Goal: Task Accomplishment & Management: Use online tool/utility

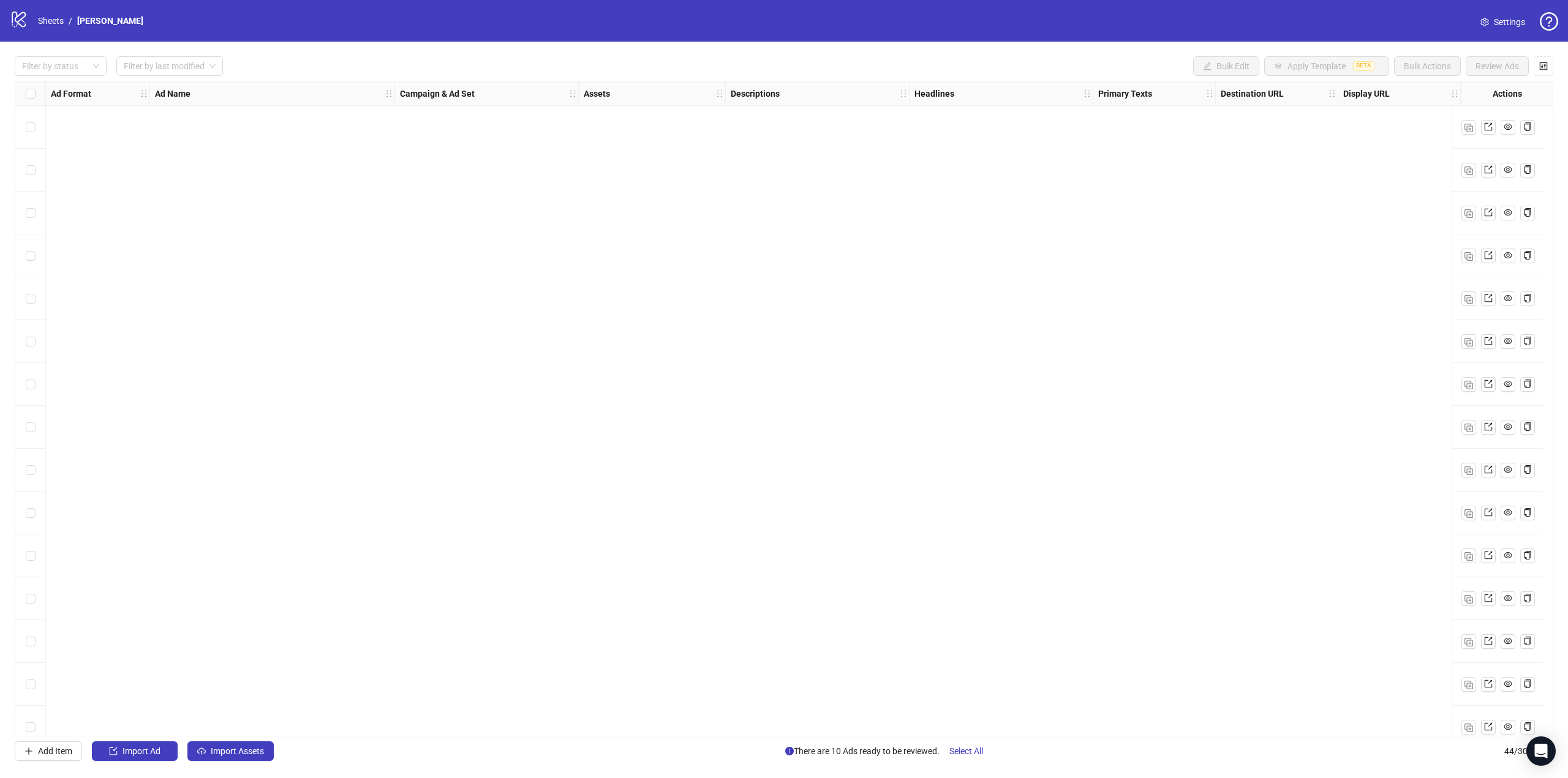
scroll to position [1261, 0]
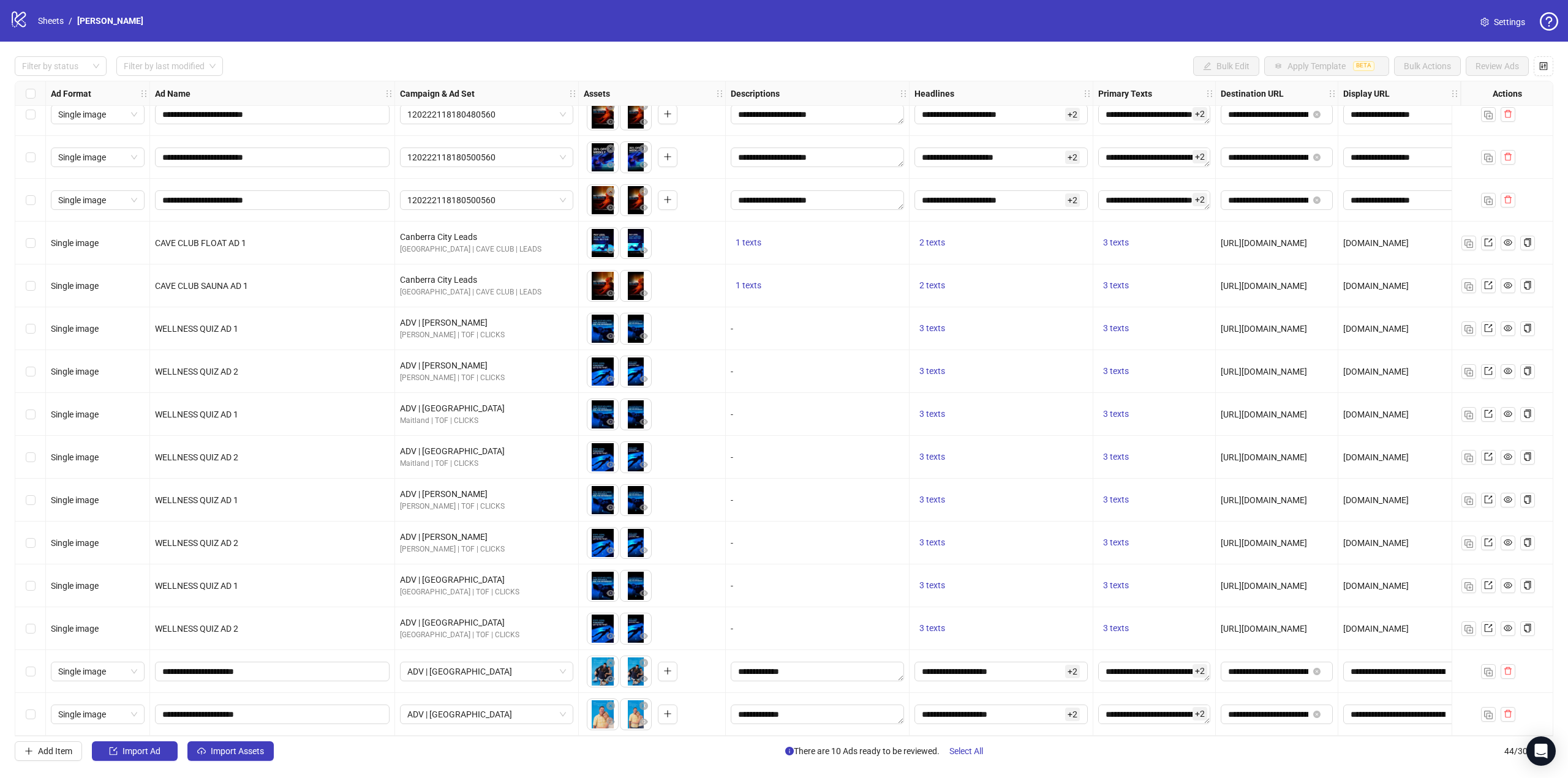
click at [831, 632] on div "-" at bounding box center [818, 628] width 184 height 43
click at [47, 19] on link "Sheets" at bounding box center [51, 20] width 30 height 13
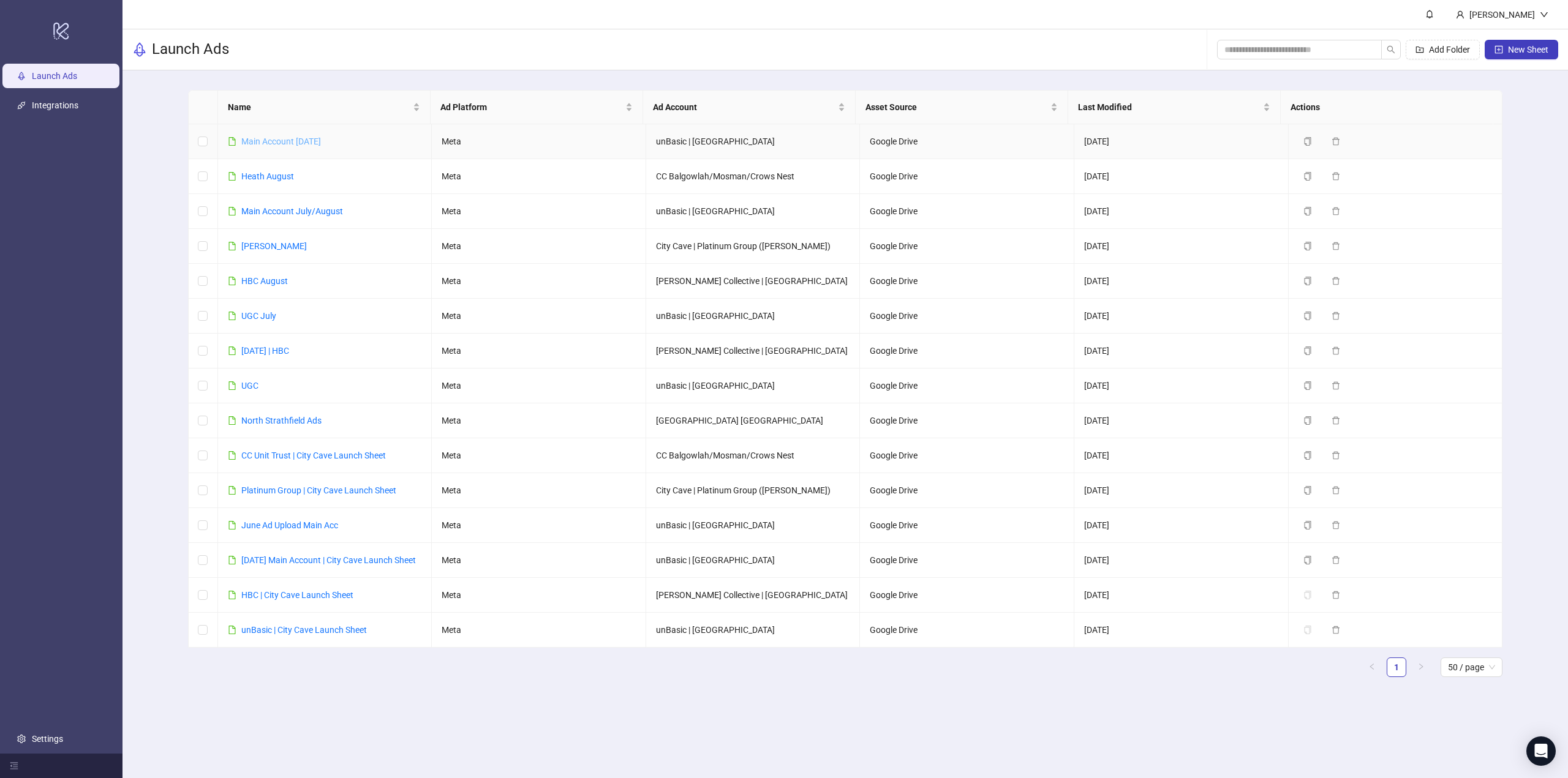
click at [300, 142] on link "Main Account [DATE]" at bounding box center [281, 141] width 79 height 10
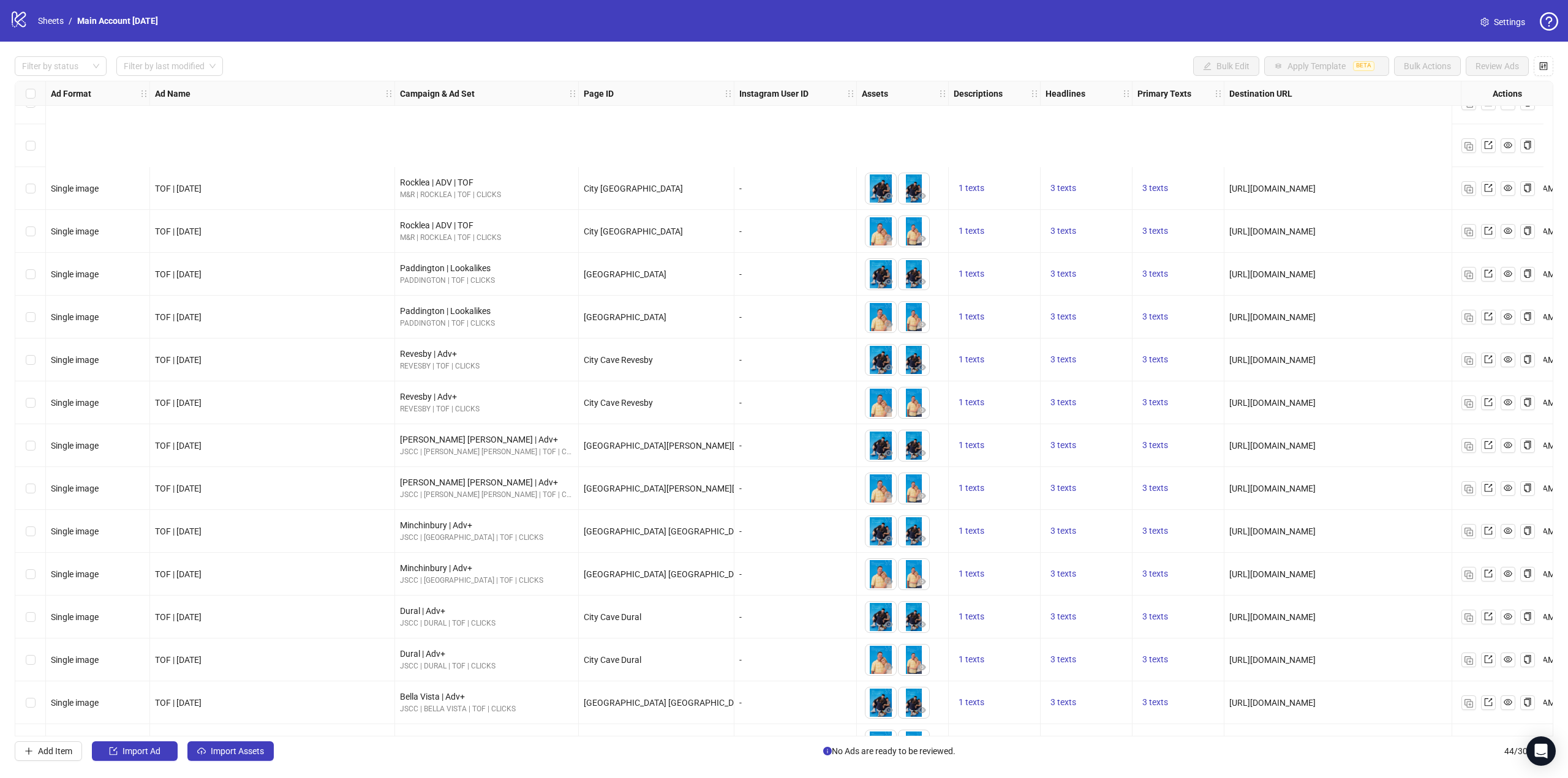
scroll to position [1261, 0]
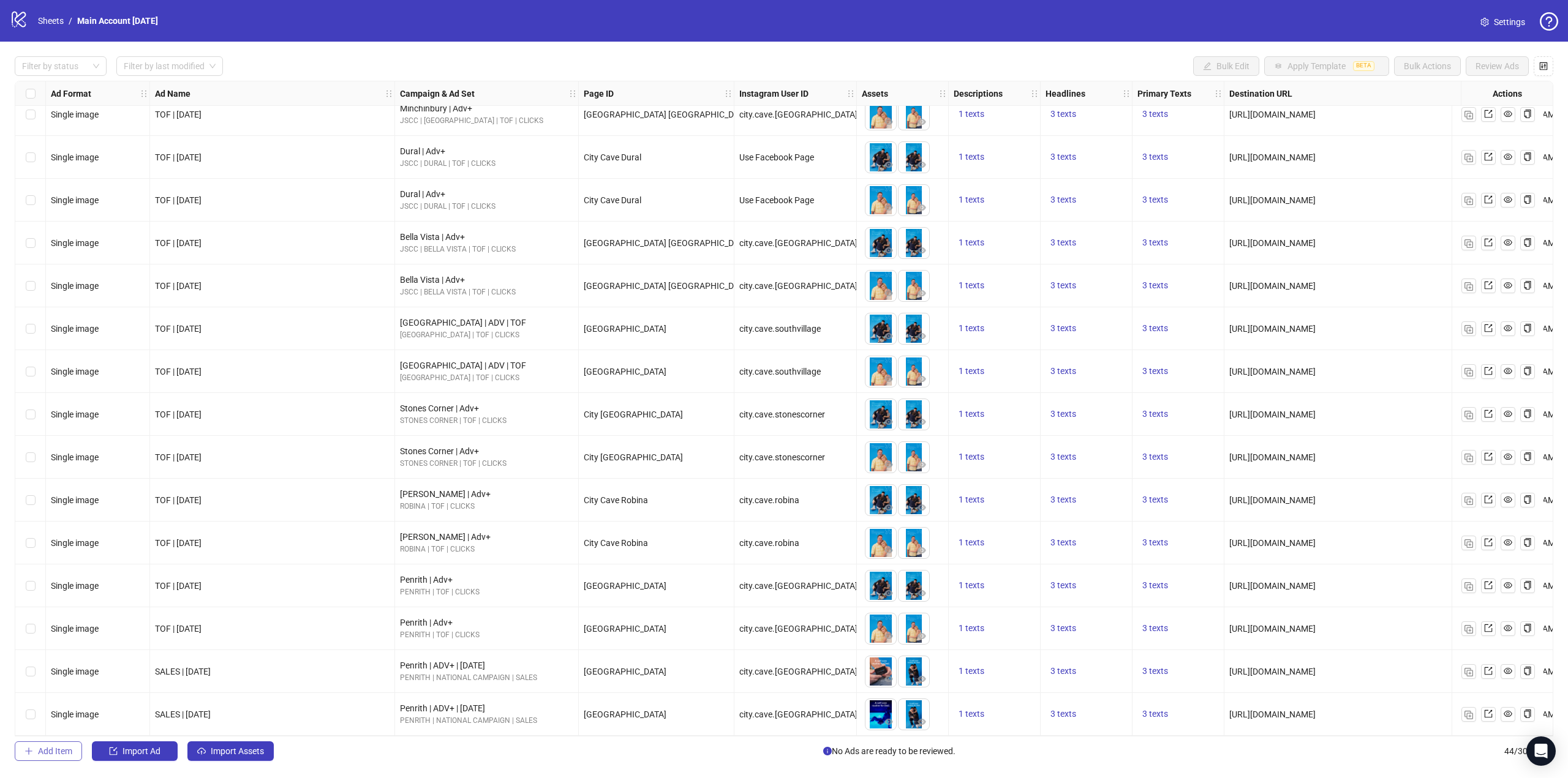
click at [67, 748] on span "Add Item" at bounding box center [55, 751] width 34 height 10
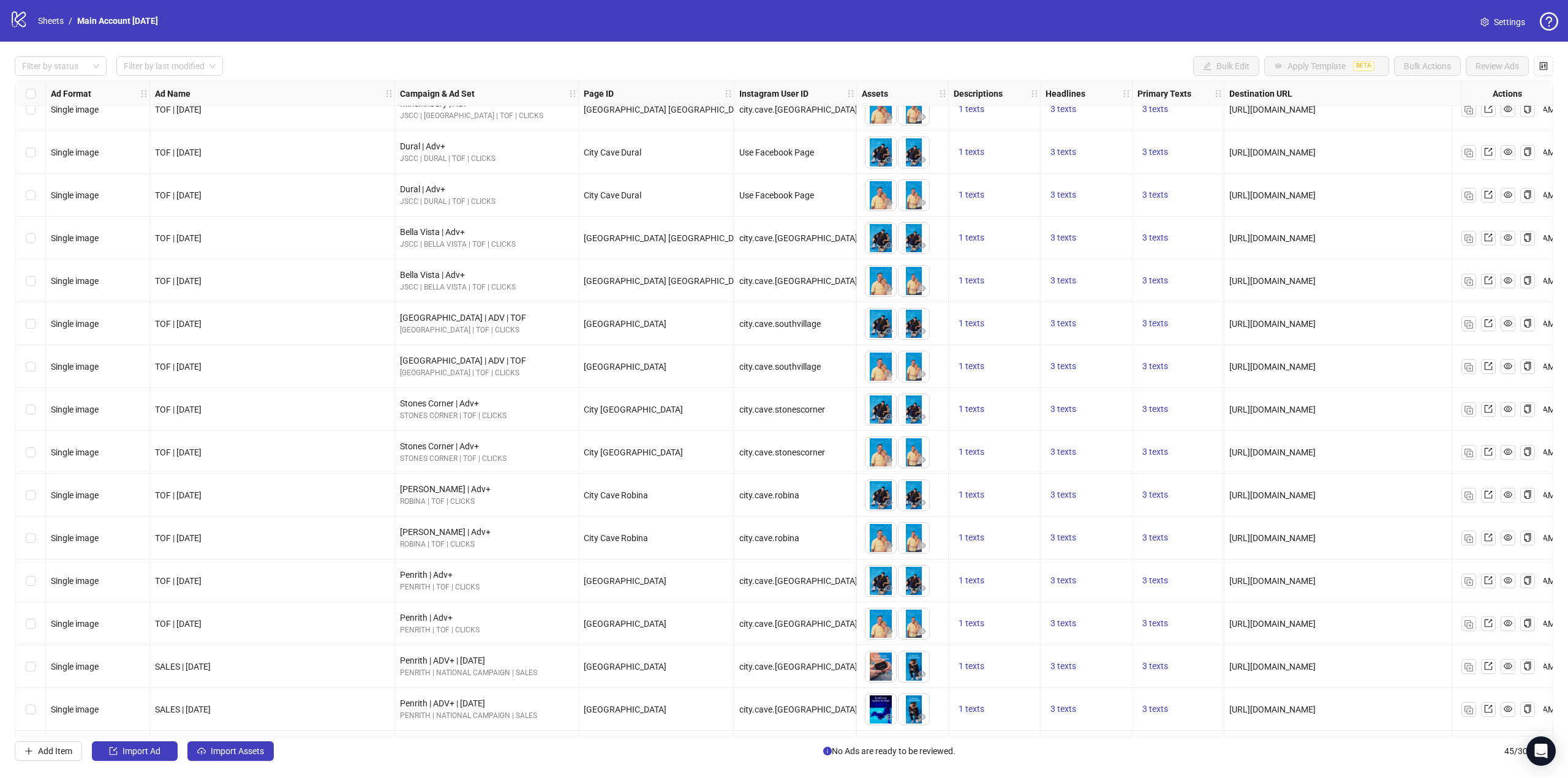
scroll to position [1304, 0]
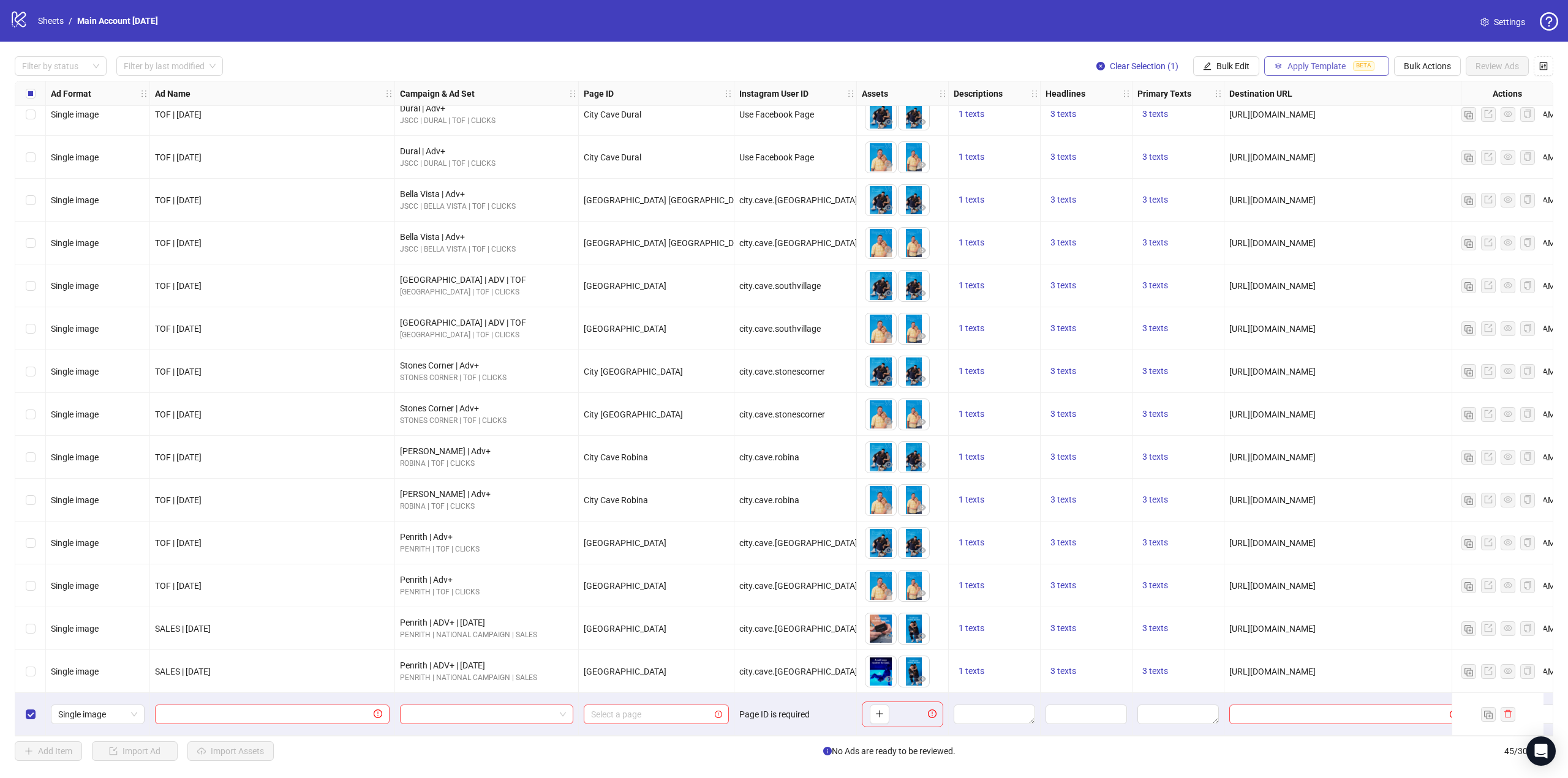
click at [1318, 69] on span "Apply Template" at bounding box center [1316, 66] width 58 height 10
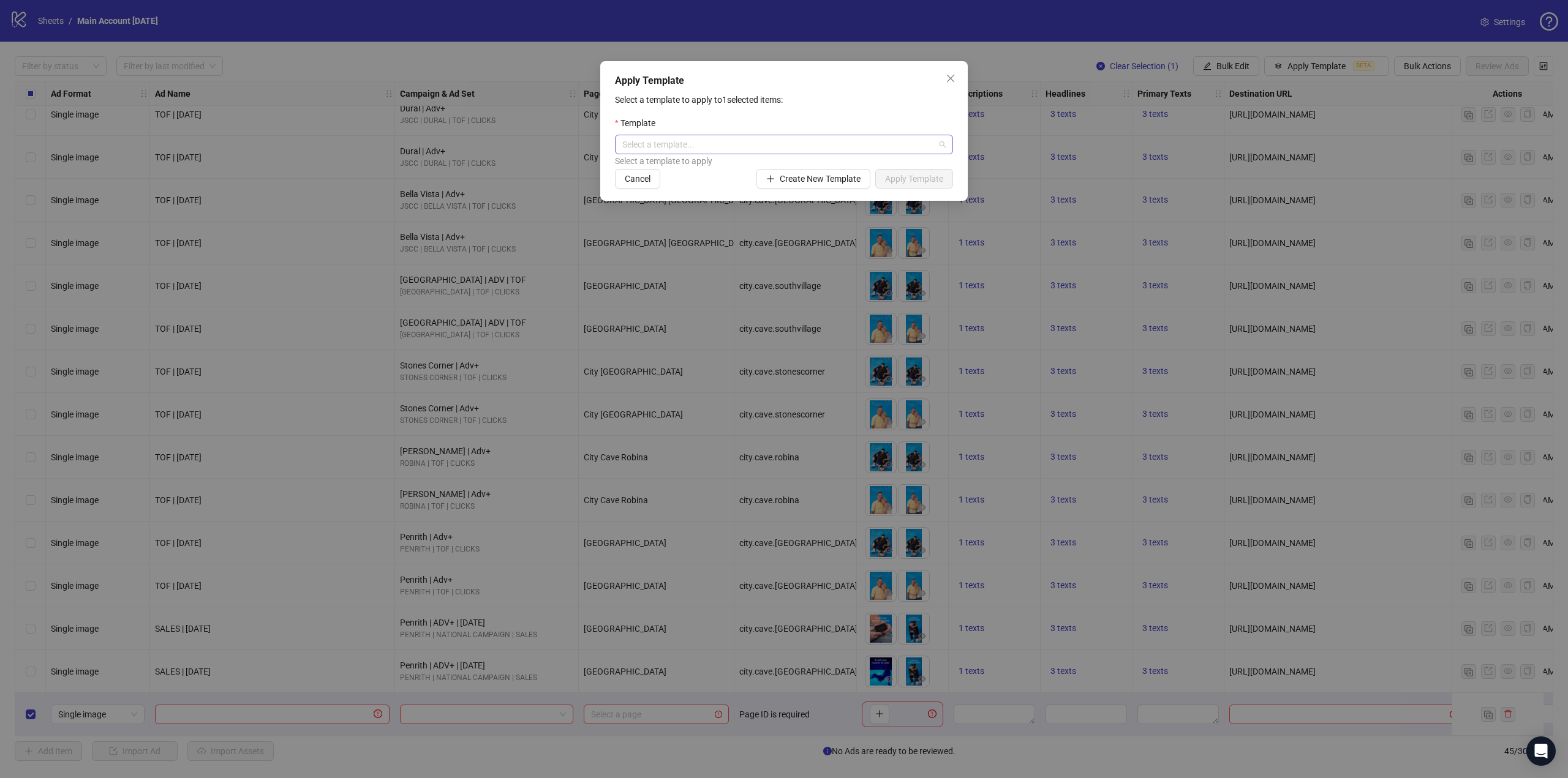
click at [682, 145] on input "search" at bounding box center [778, 145] width 312 height 19
click at [924, 93] on div "Apply Template Select a template to apply to 1 selected items: Template Select …" at bounding box center [784, 131] width 368 height 139
click at [793, 182] on span "Create New Template" at bounding box center [820, 178] width 81 height 10
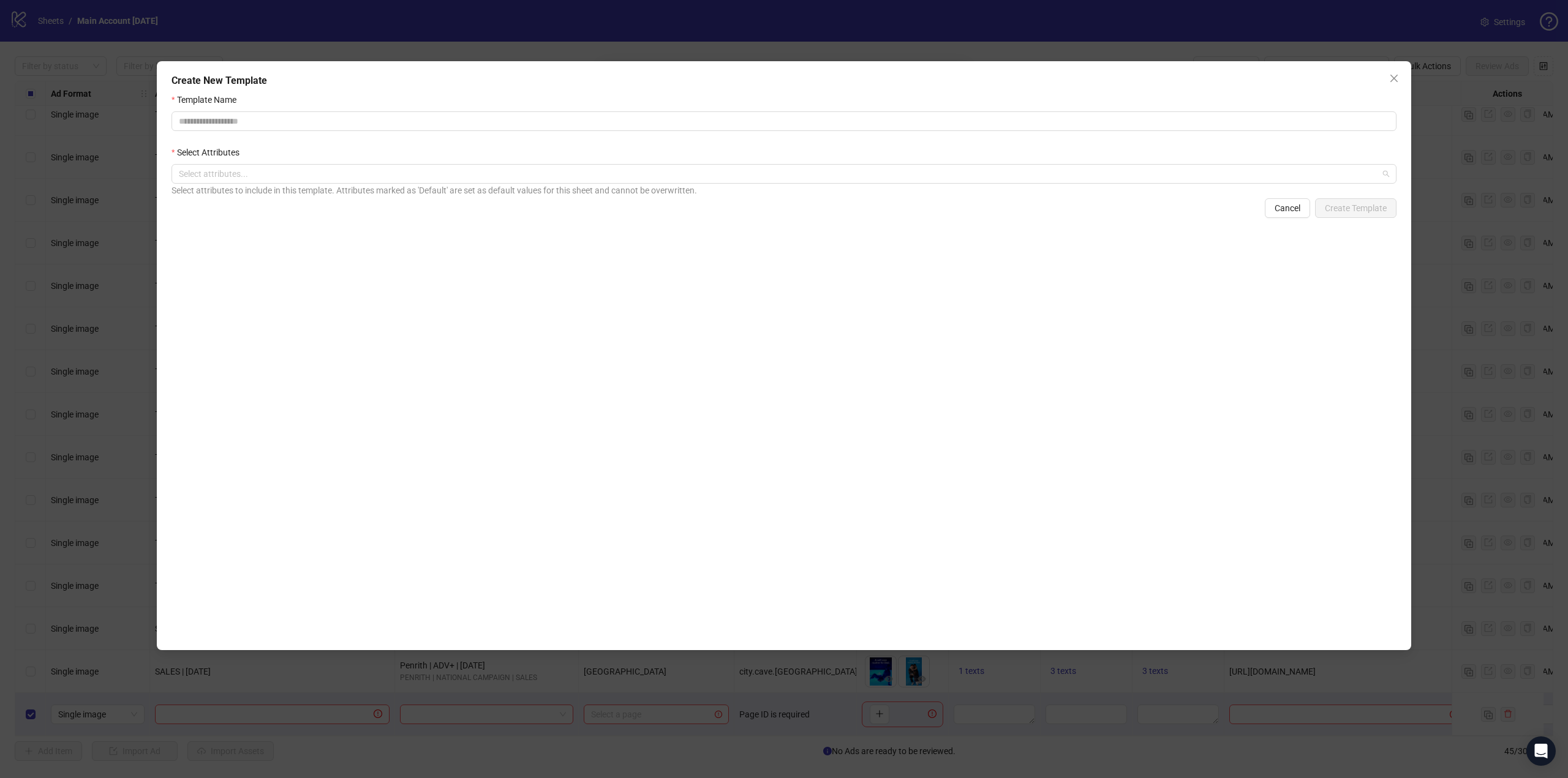
click at [793, 182] on div at bounding box center [777, 174] width 1207 height 17
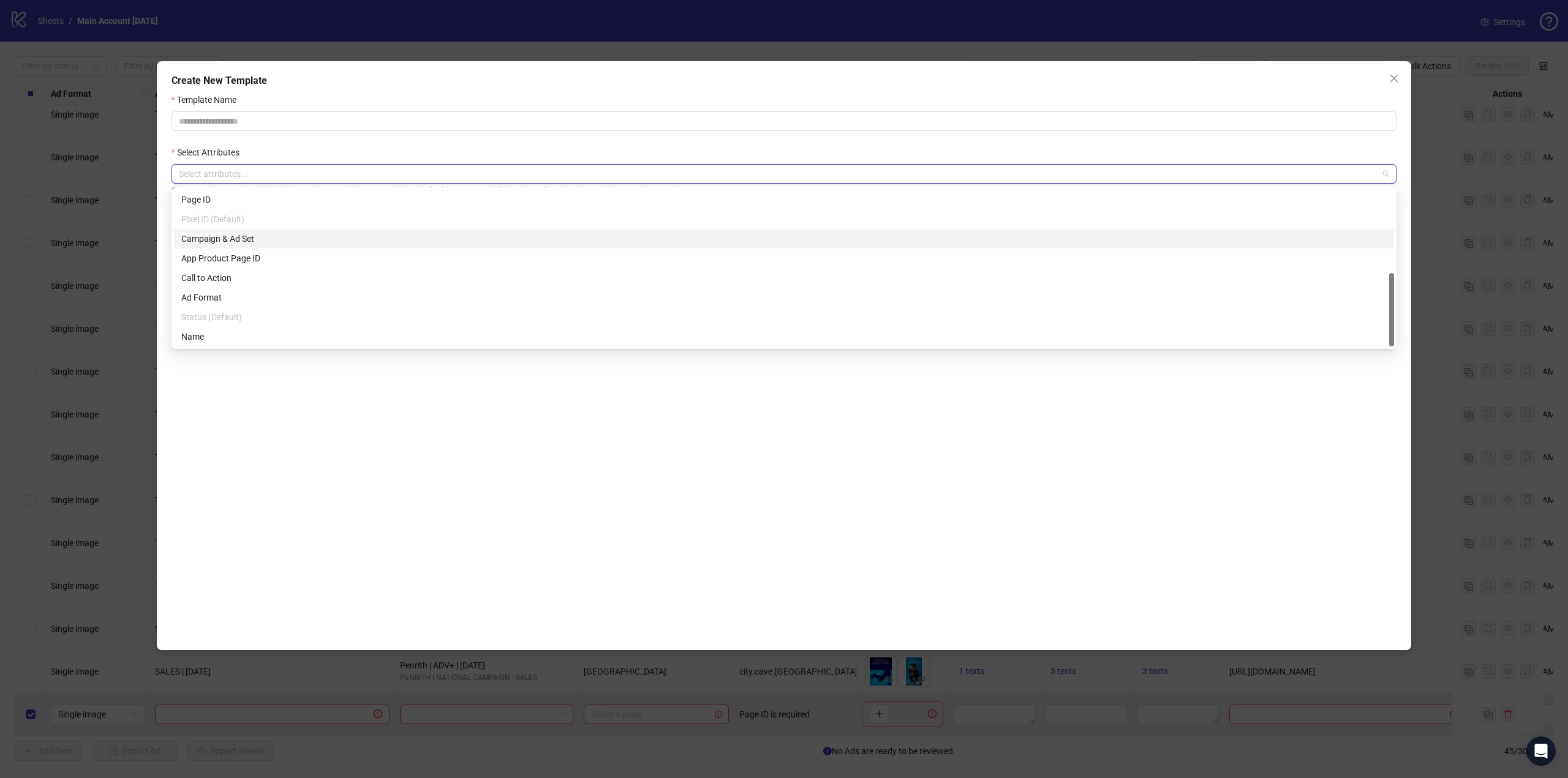
scroll to position [0, 0]
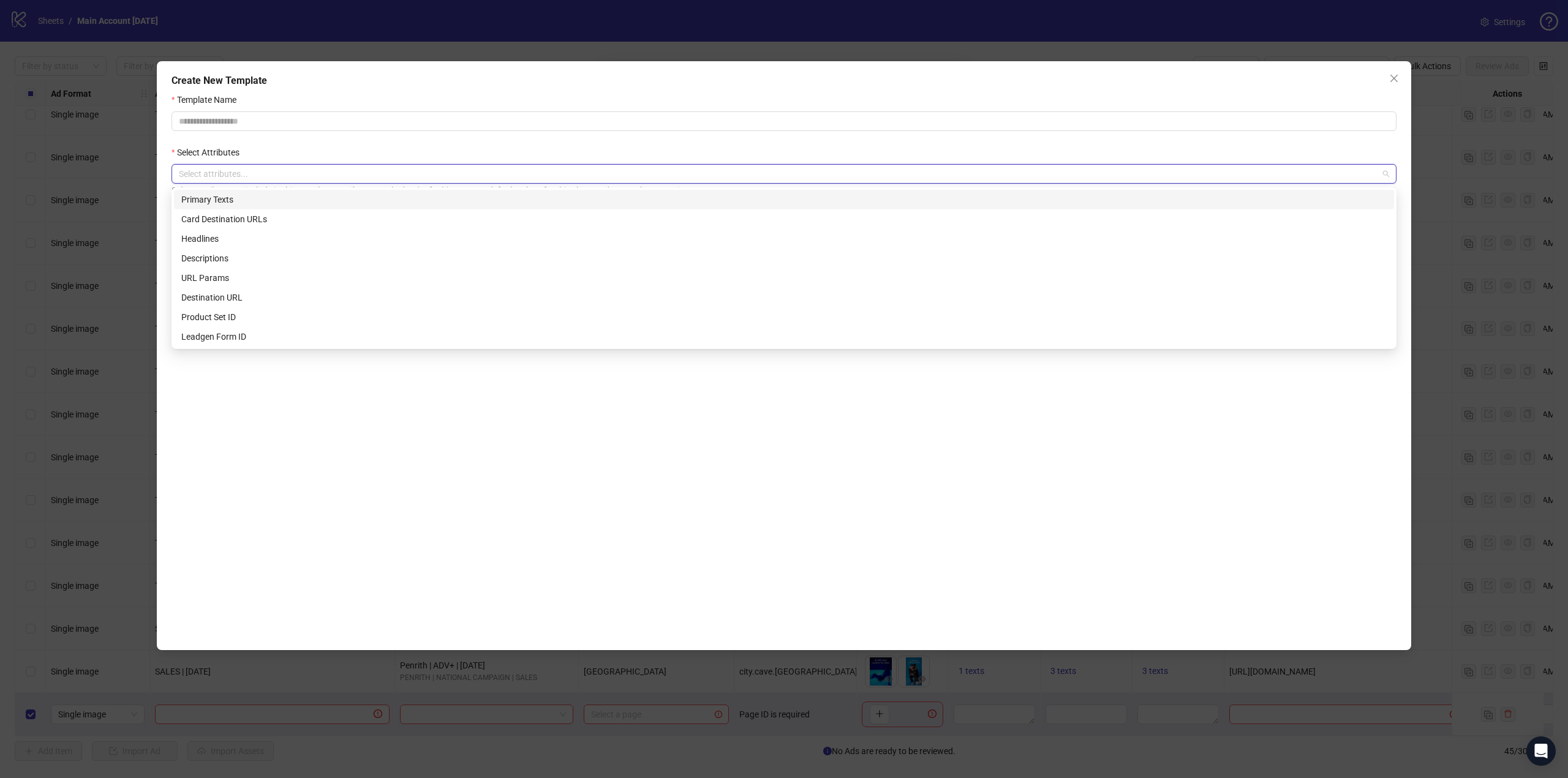
click at [625, 45] on div "Create New Template Template Name Select Attributes Select attributes... Select…" at bounding box center [784, 389] width 1568 height 778
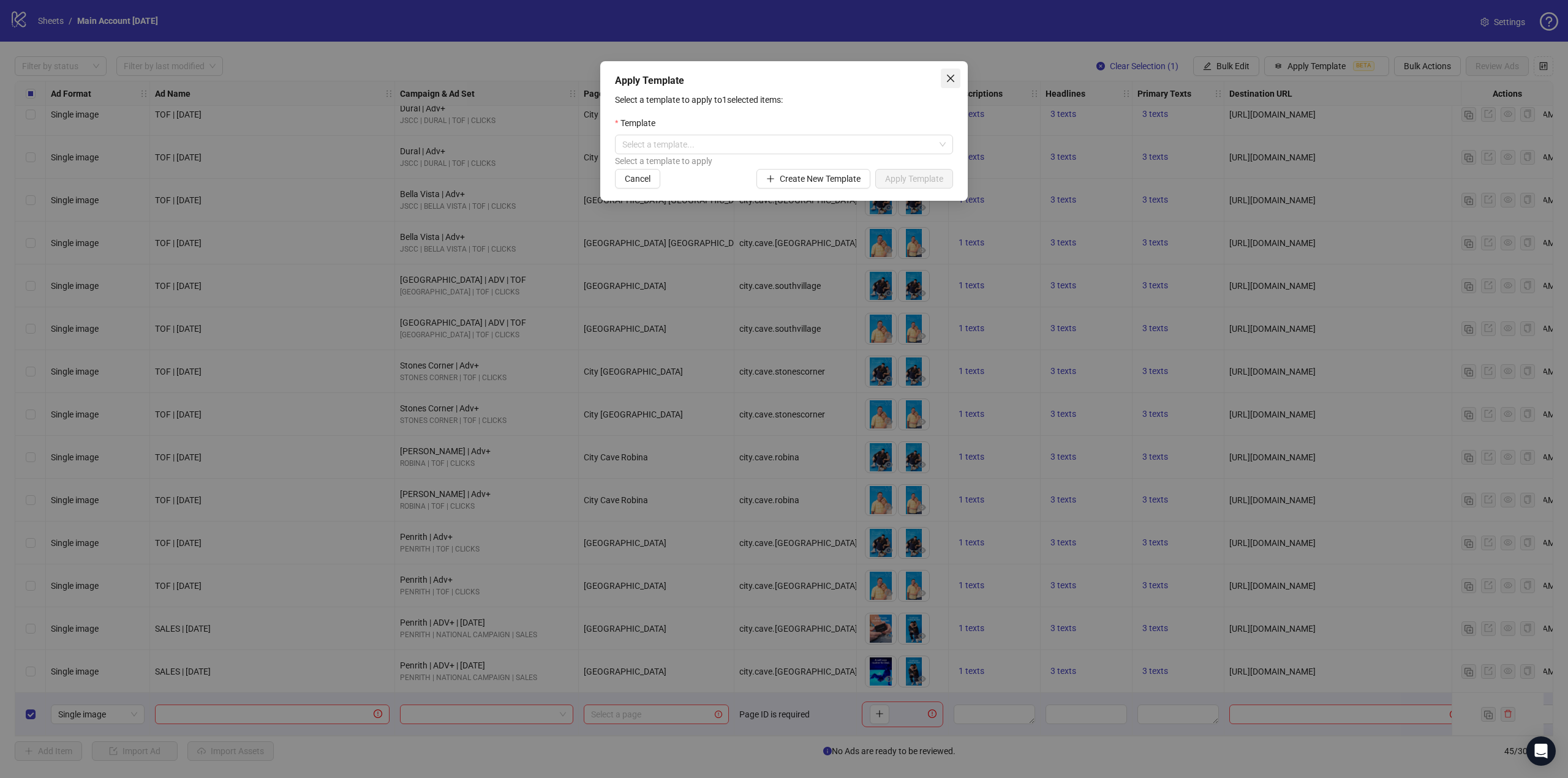
click at [948, 81] on icon "close" at bounding box center [950, 78] width 7 height 7
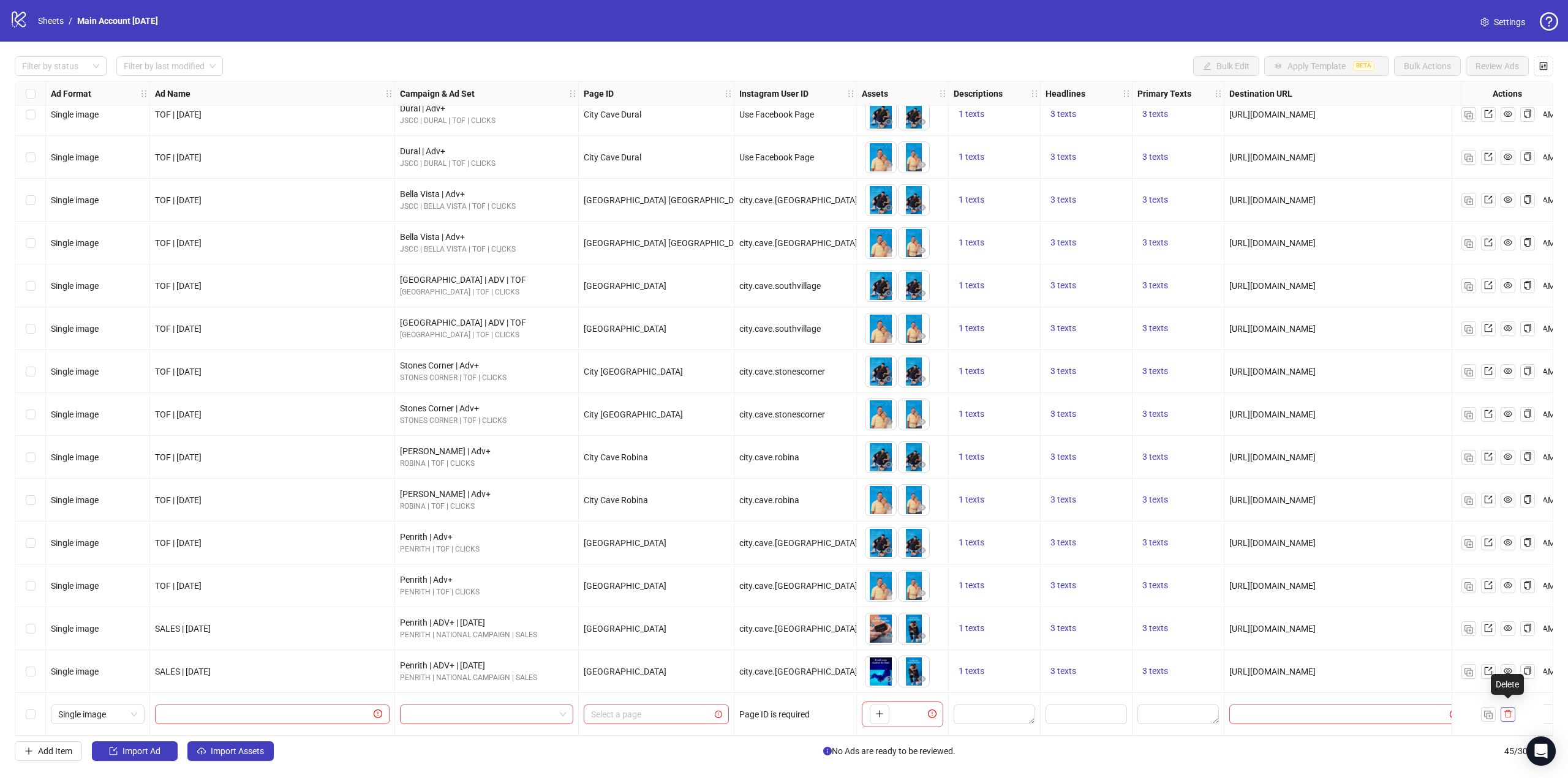
click at [1510, 711] on icon "delete" at bounding box center [1507, 713] width 9 height 9
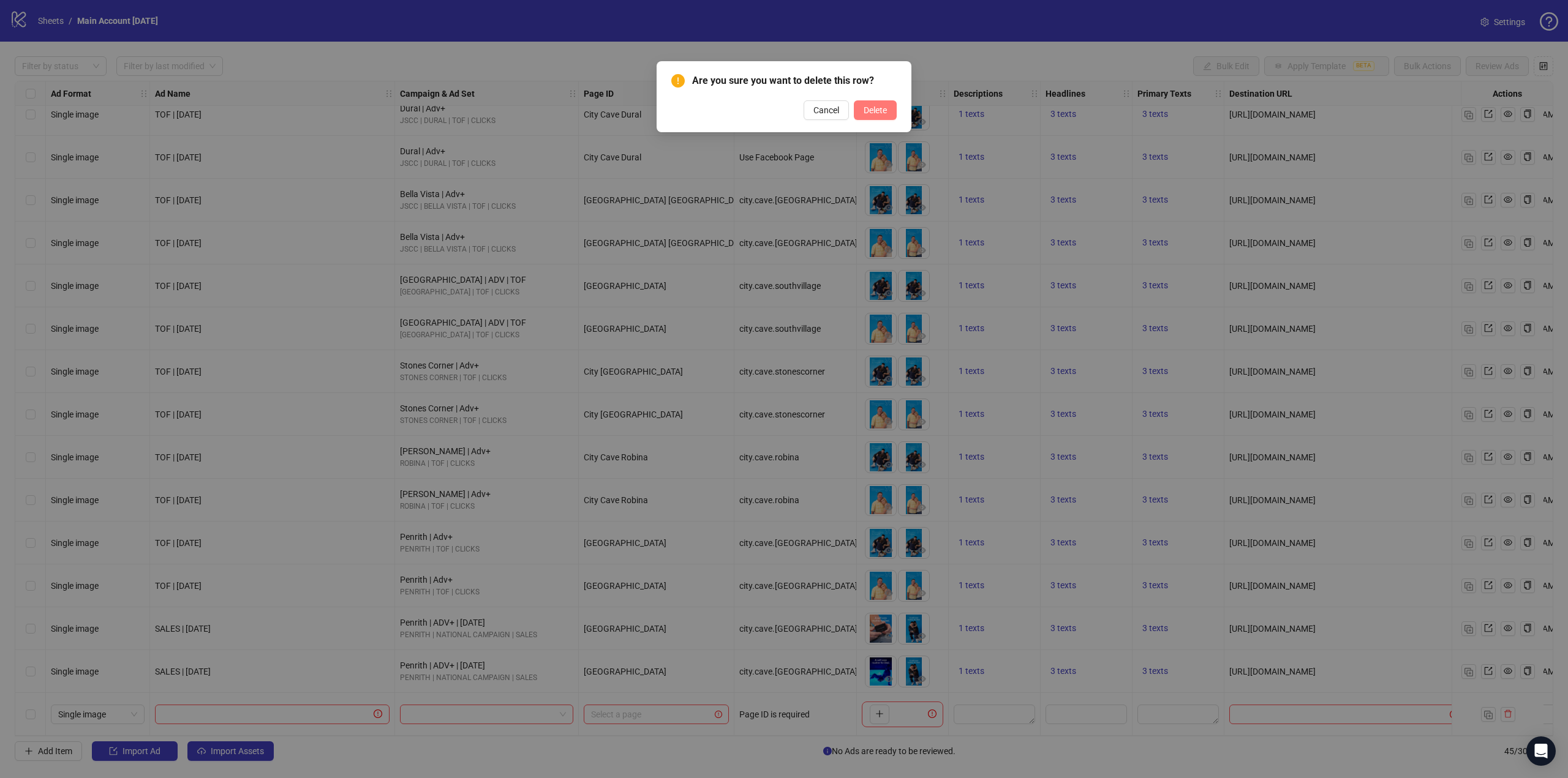
click at [878, 105] on span "Delete" at bounding box center [876, 110] width 23 height 10
